Goal: Task Accomplishment & Management: Use online tool/utility

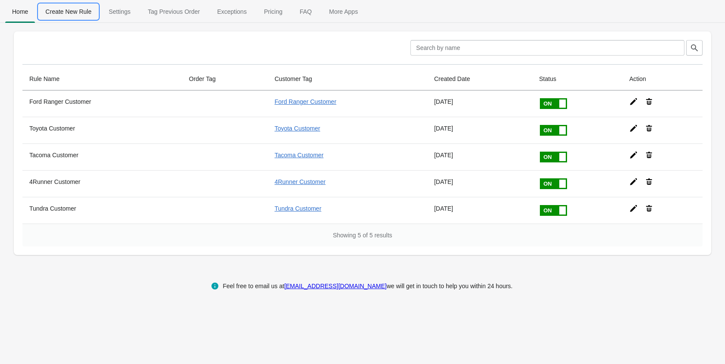
drag, startPoint x: 67, startPoint y: 11, endPoint x: 62, endPoint y: 11, distance: 5.6
click at [67, 11] on span "Create New Rule" at bounding box center [68, 12] width 60 height 16
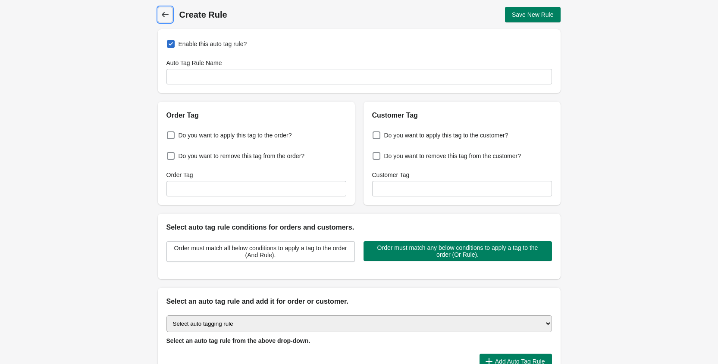
click at [161, 16] on icon at bounding box center [165, 14] width 9 height 9
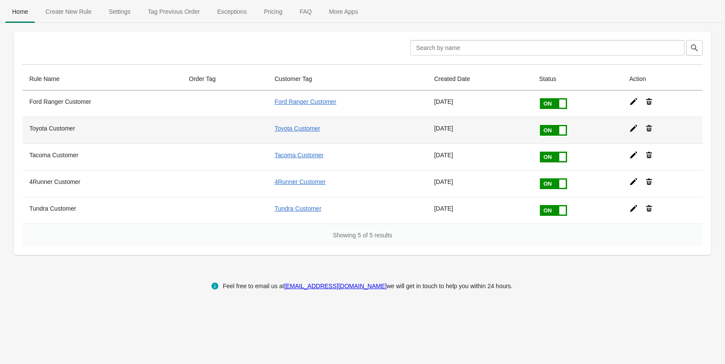
click at [635, 127] on icon at bounding box center [633, 128] width 7 height 7
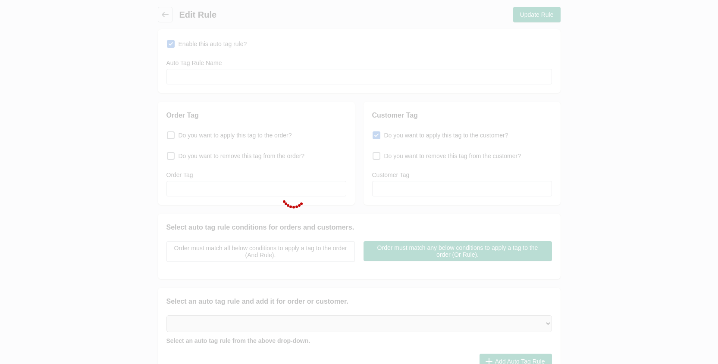
type input "Toyota Customer"
checkbox input "true"
type input "Toyota Customer"
select select "5"
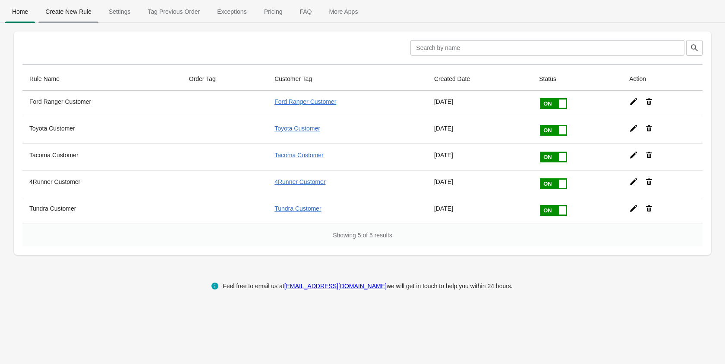
click at [67, 10] on span "Create New Rule" at bounding box center [68, 12] width 60 height 16
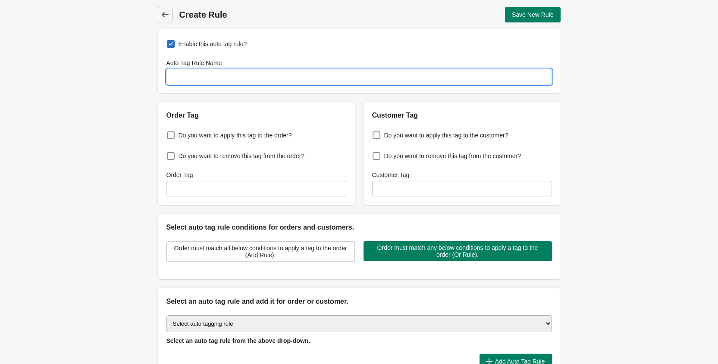
click at [197, 78] on input "Auto Tag Rule Name" at bounding box center [359, 77] width 386 height 16
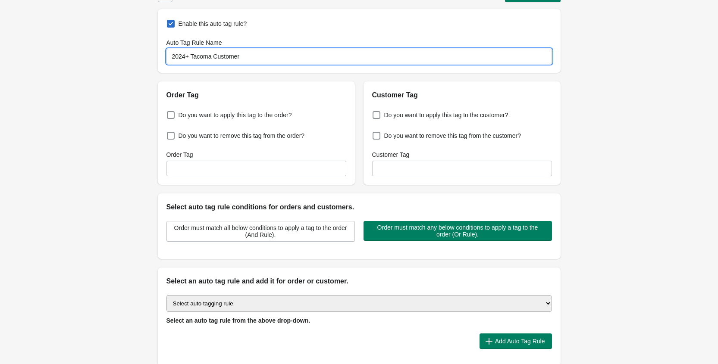
scroll to position [21, 0]
type input "2024+ Tacoma Customer"
click at [390, 114] on span "Do you want to apply this tag to the customer?" at bounding box center [446, 114] width 124 height 9
click at [375, 113] on input "Do you want to apply this tag to the customer?" at bounding box center [374, 112] width 0 height 0
checkbox input "true"
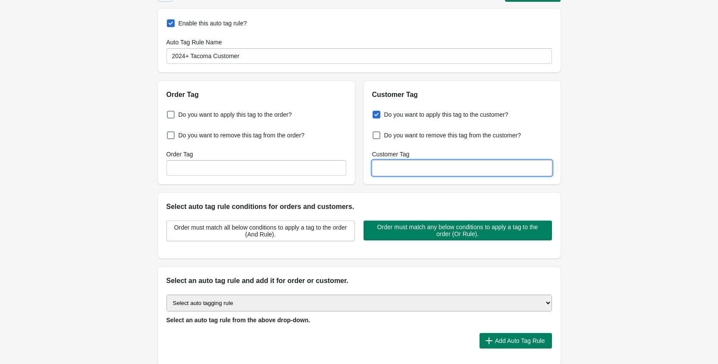
click at [414, 165] on input "Customer Tag" at bounding box center [462, 168] width 180 height 16
paste input "2024+ Tacoma Products"
click at [430, 165] on input "2024+ Tacoma Products" at bounding box center [462, 168] width 180 height 16
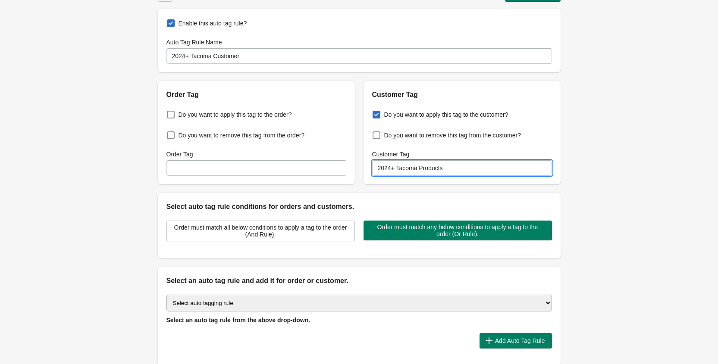
paste input "Customer"
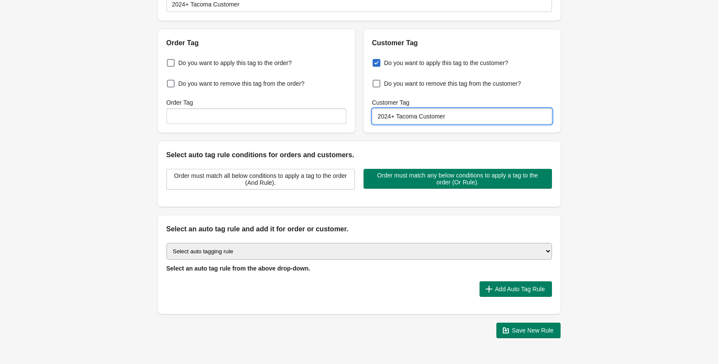
scroll to position [98, 0]
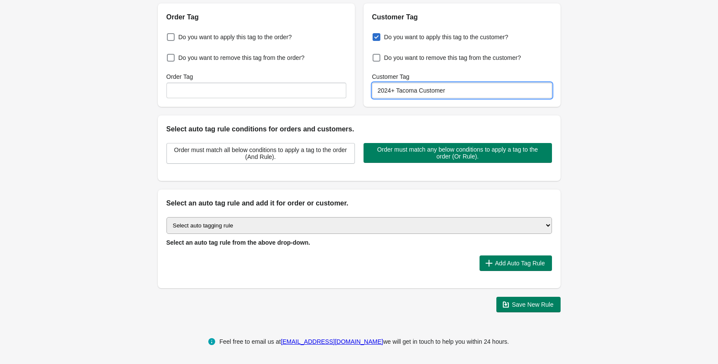
type input "2024+ Tacoma Customer"
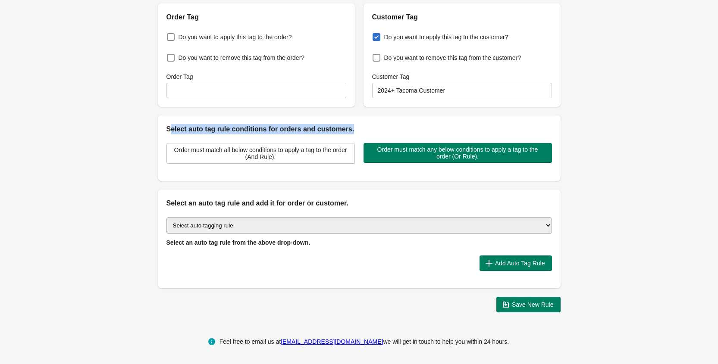
drag, startPoint x: 169, startPoint y: 130, endPoint x: 355, endPoint y: 130, distance: 185.0
click at [355, 130] on h2 "Select auto tag rule conditions for orders and customers." at bounding box center [359, 129] width 386 height 10
click at [220, 222] on select "Select auto tagging rule Tag by order amount Tag based on the order count (Volu…" at bounding box center [359, 225] width 386 height 17
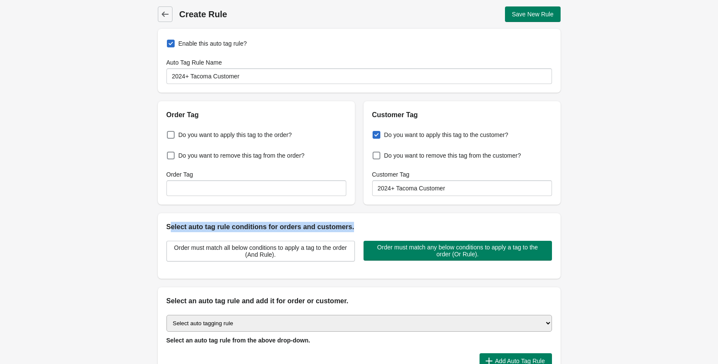
scroll to position [0, 0]
click at [164, 13] on icon at bounding box center [164, 14] width 7 height 5
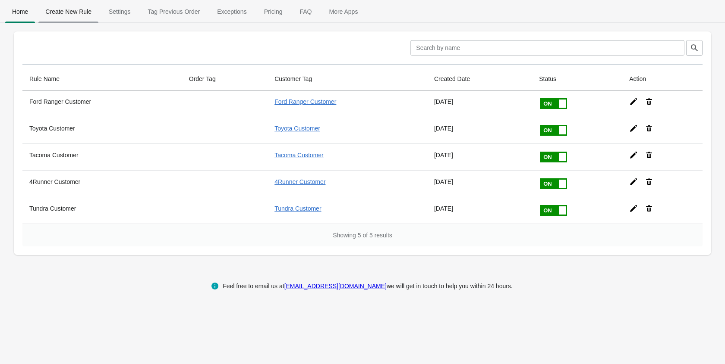
click at [70, 13] on span "Create New Rule" at bounding box center [68, 12] width 60 height 16
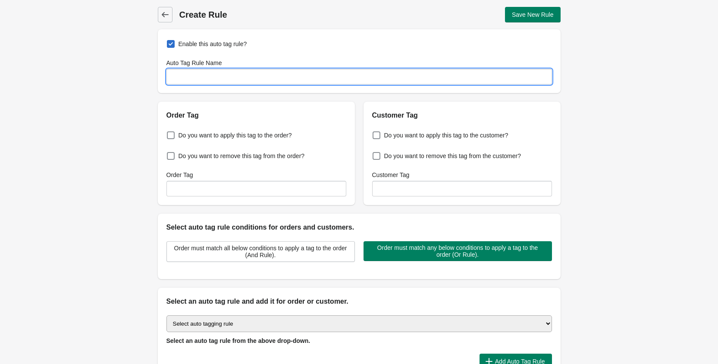
click at [220, 82] on input "Auto Tag Rule Name" at bounding box center [359, 77] width 386 height 16
click at [260, 74] on input "2024+ Tacoma Customer" at bounding box center [359, 77] width 386 height 16
paste input "5+ 4Runner Products"
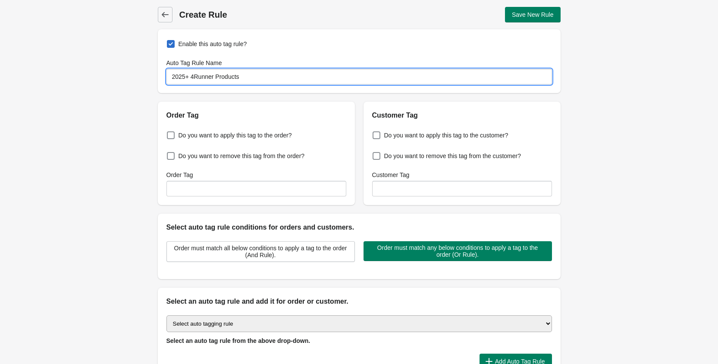
type input "2025+ 4Runner Products"
click at [399, 185] on input "Customer Tag" at bounding box center [462, 189] width 180 height 16
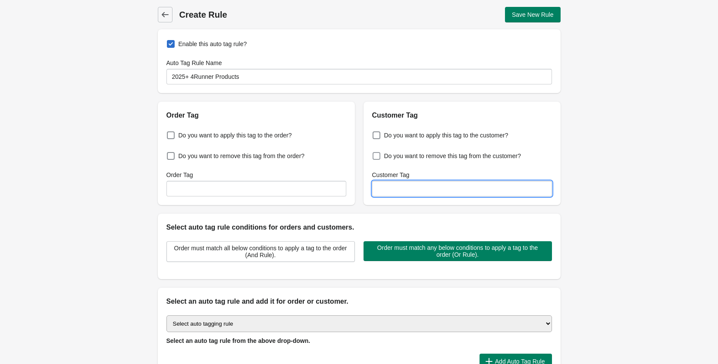
paste input "2025+ 4Runner Customer"
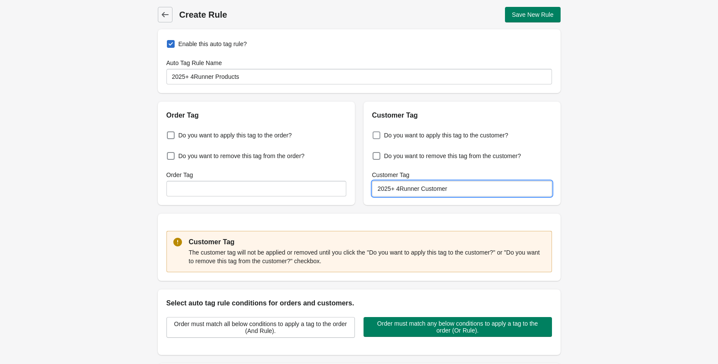
type input "2025+ 4Runner Customer"
click at [379, 135] on span at bounding box center [377, 136] width 8 height 8
click at [375, 133] on input "Do you want to apply this tag to the customer?" at bounding box center [374, 133] width 0 height 0
checkbox input "true"
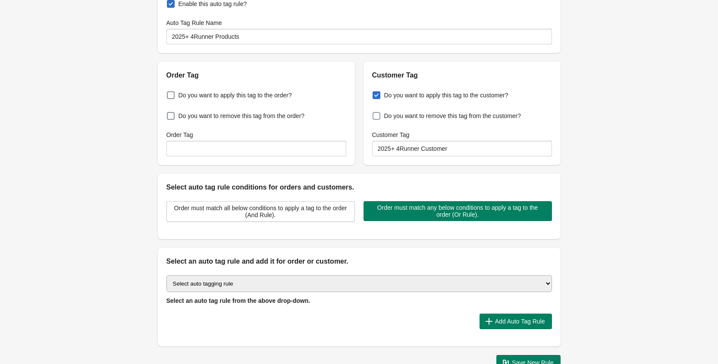
scroll to position [98, 0]
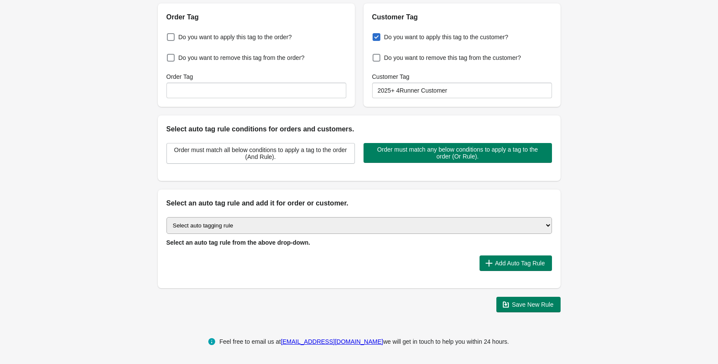
click at [327, 223] on select "Select auto tagging rule Tag by order amount Tag based on the order count (Volu…" at bounding box center [359, 225] width 386 height 17
click at [286, 225] on select "Select auto tagging rule Tag by order amount Tag based on the order count (Volu…" at bounding box center [359, 225] width 386 height 17
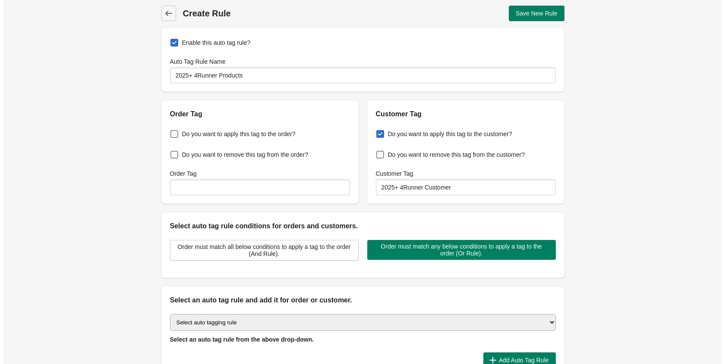
scroll to position [0, 0]
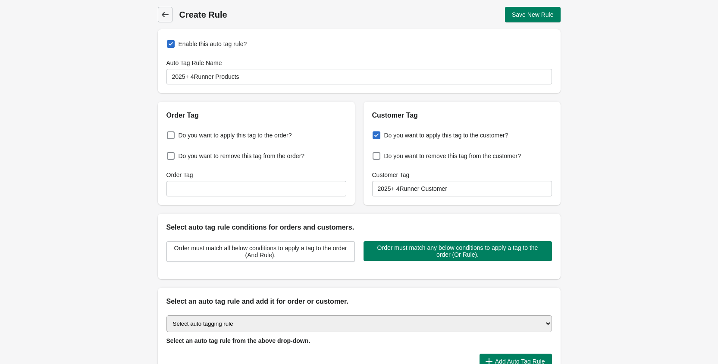
click at [163, 16] on icon at bounding box center [164, 14] width 7 height 5
